Goal: Check status: Check status

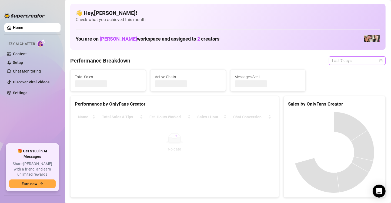
click at [217, 60] on span "Last 7 days" at bounding box center [357, 61] width 50 height 8
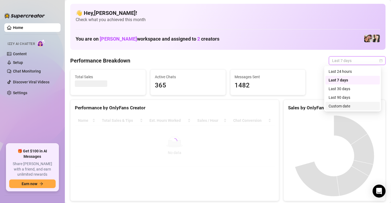
click at [217, 105] on div "Custom date" at bounding box center [353, 106] width 48 height 6
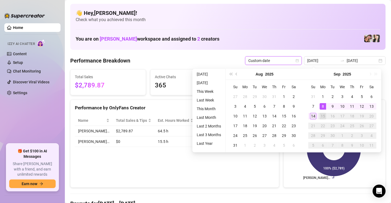
type input "[DATE]"
click at [217, 118] on div "14" at bounding box center [313, 116] width 6 height 6
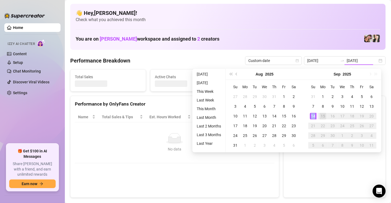
type input "[DATE]"
